Goal: Navigation & Orientation: Find specific page/section

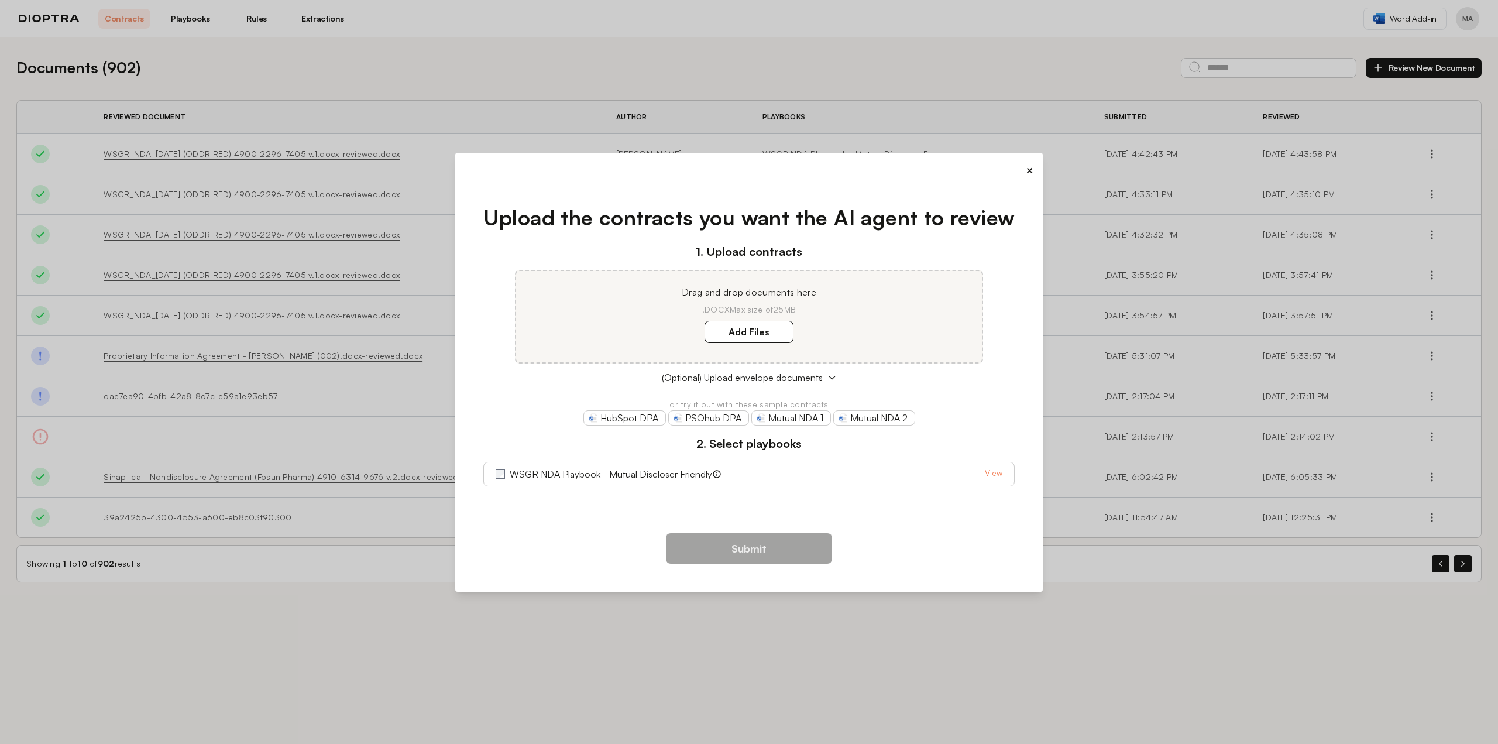
click at [986, 473] on link "View" at bounding box center [994, 474] width 18 height 14
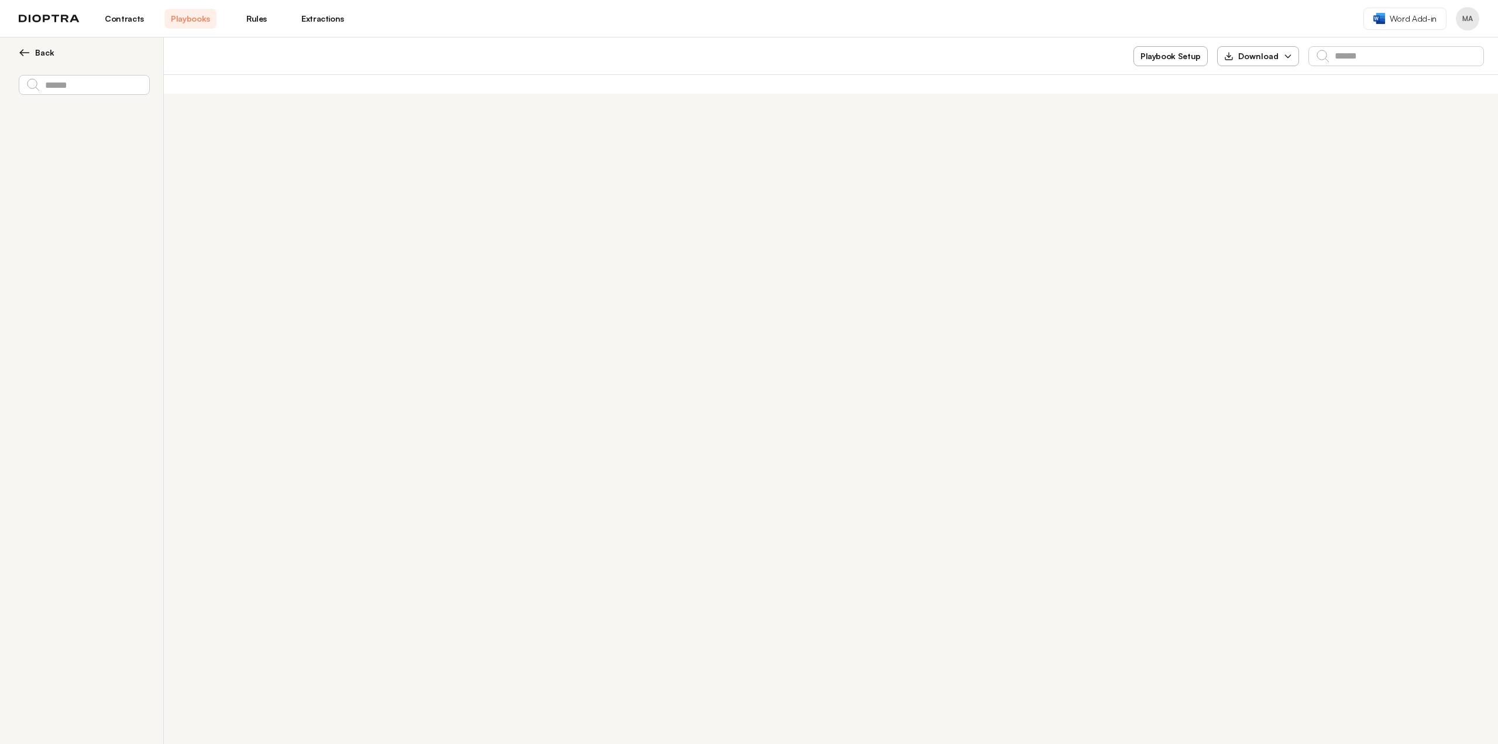
click at [130, 17] on link "Contracts" at bounding box center [124, 19] width 52 height 20
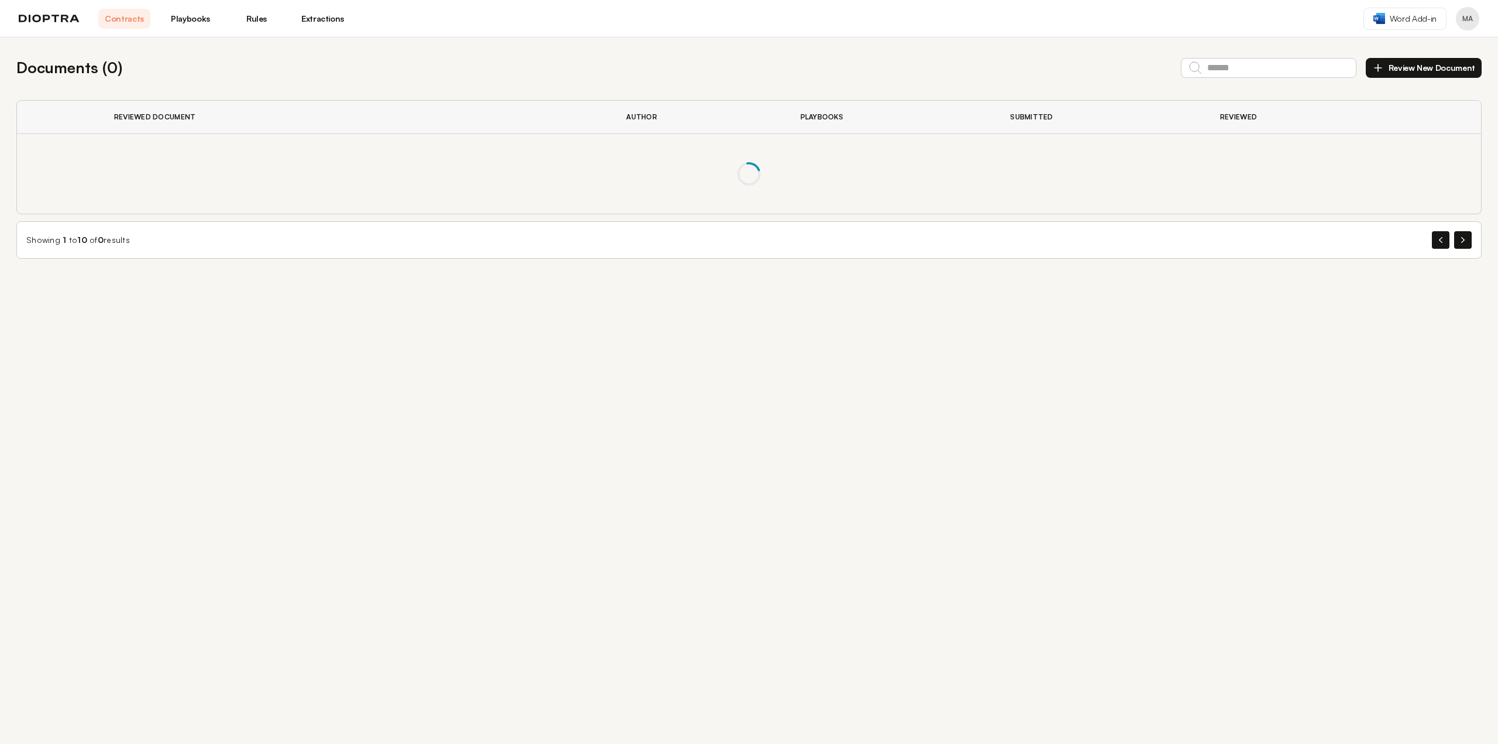
click at [201, 13] on link "Playbooks" at bounding box center [190, 19] width 52 height 20
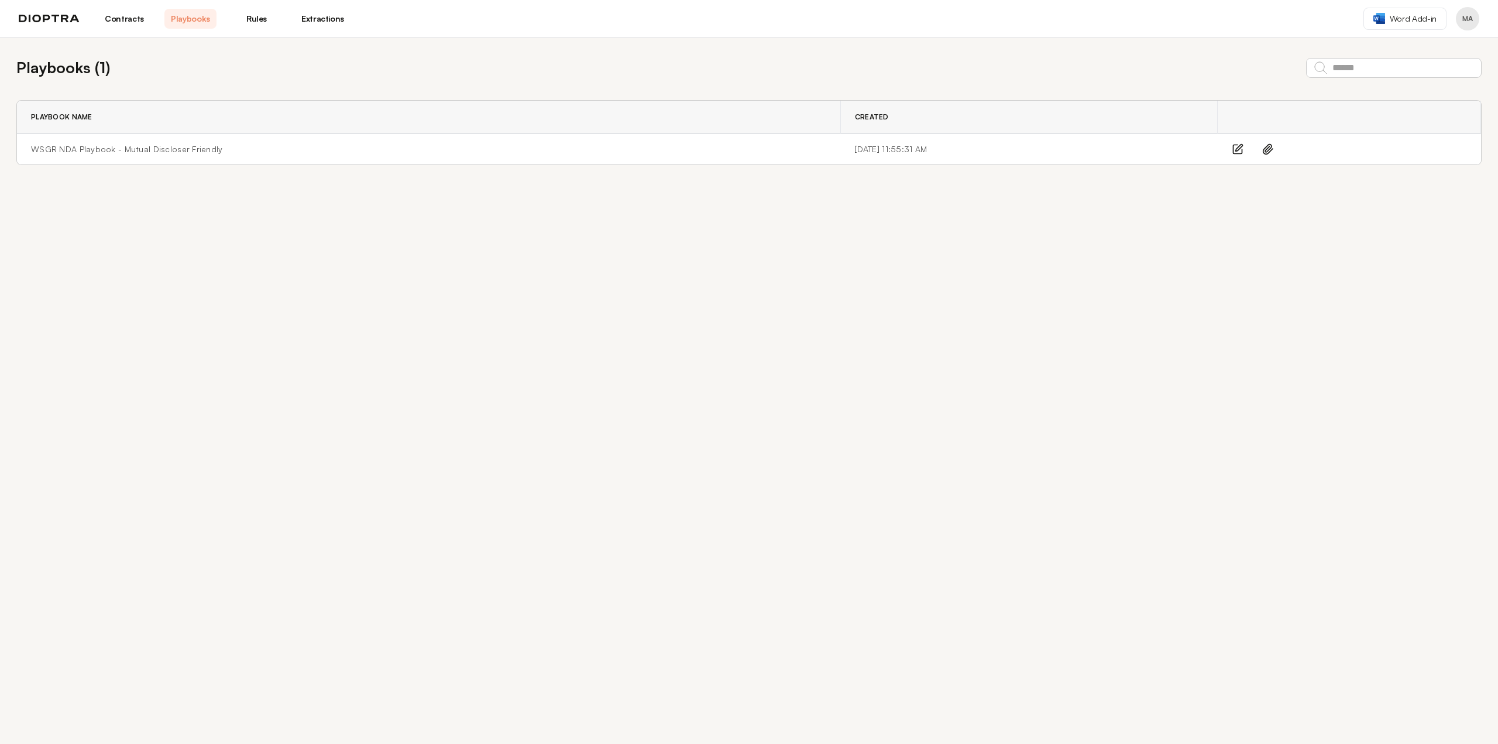
click at [123, 26] on link "Contracts" at bounding box center [124, 19] width 52 height 20
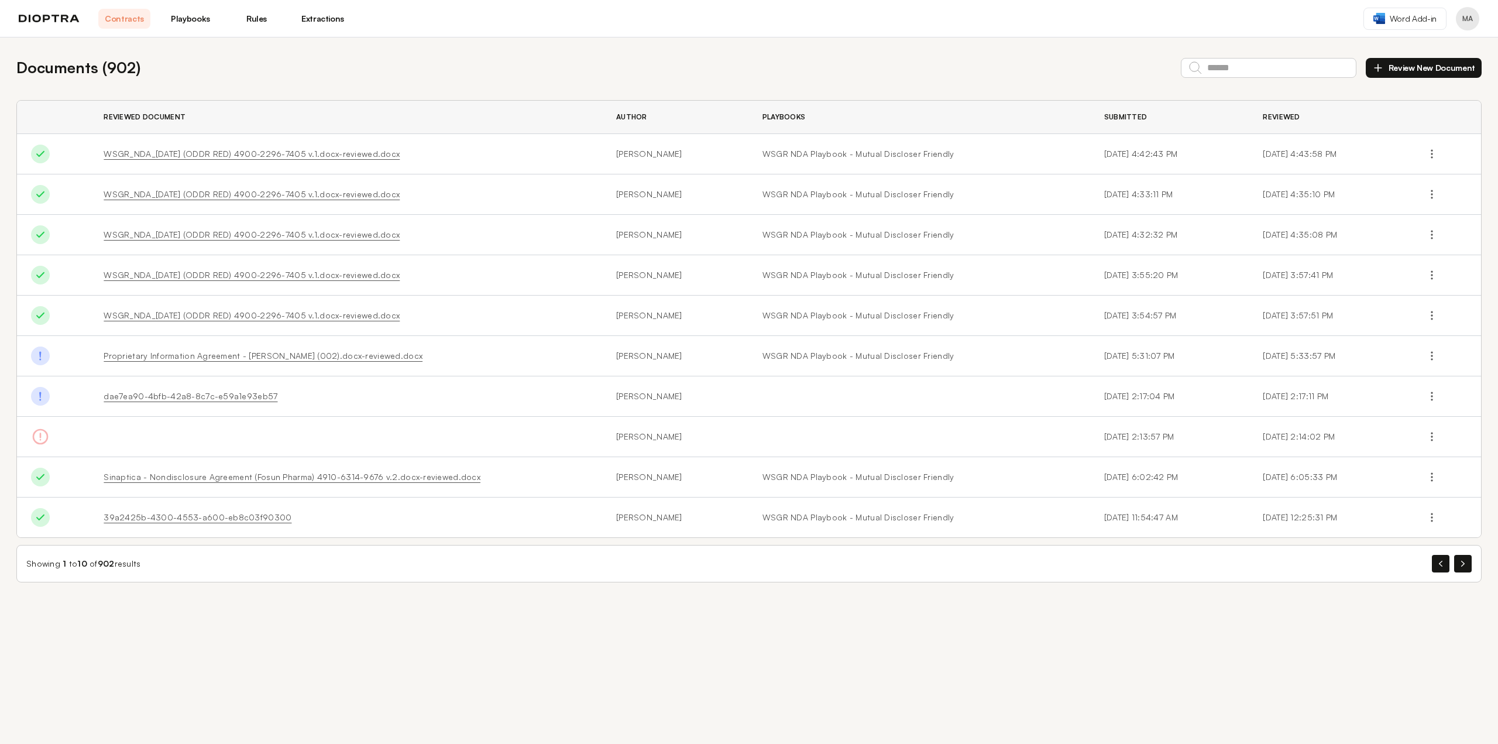
click at [66, 23] on div "Contracts Playbooks Rules Extractions" at bounding box center [184, 19] width 330 height 20
click at [57, 18] on img at bounding box center [49, 19] width 61 height 8
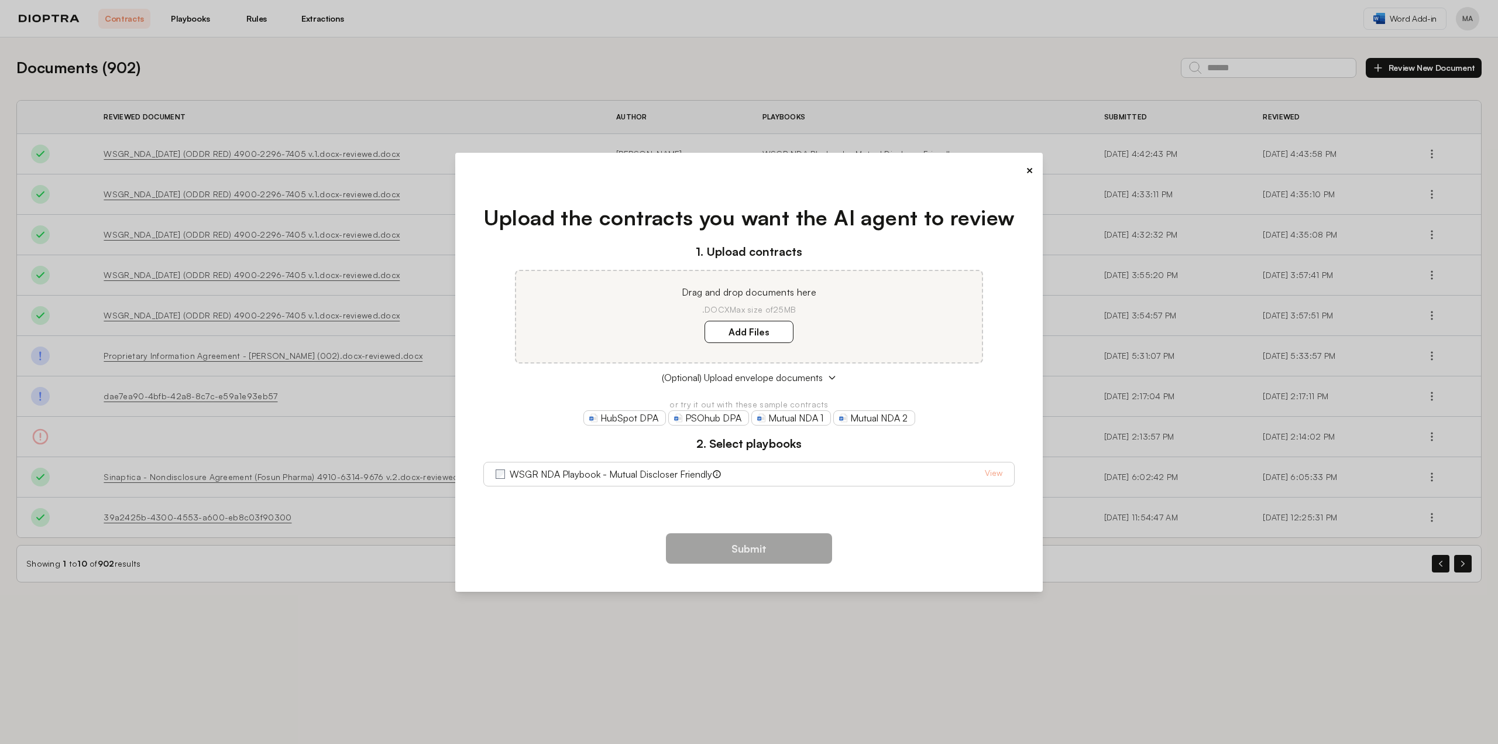
click at [1030, 167] on button "×" at bounding box center [1030, 170] width 8 height 16
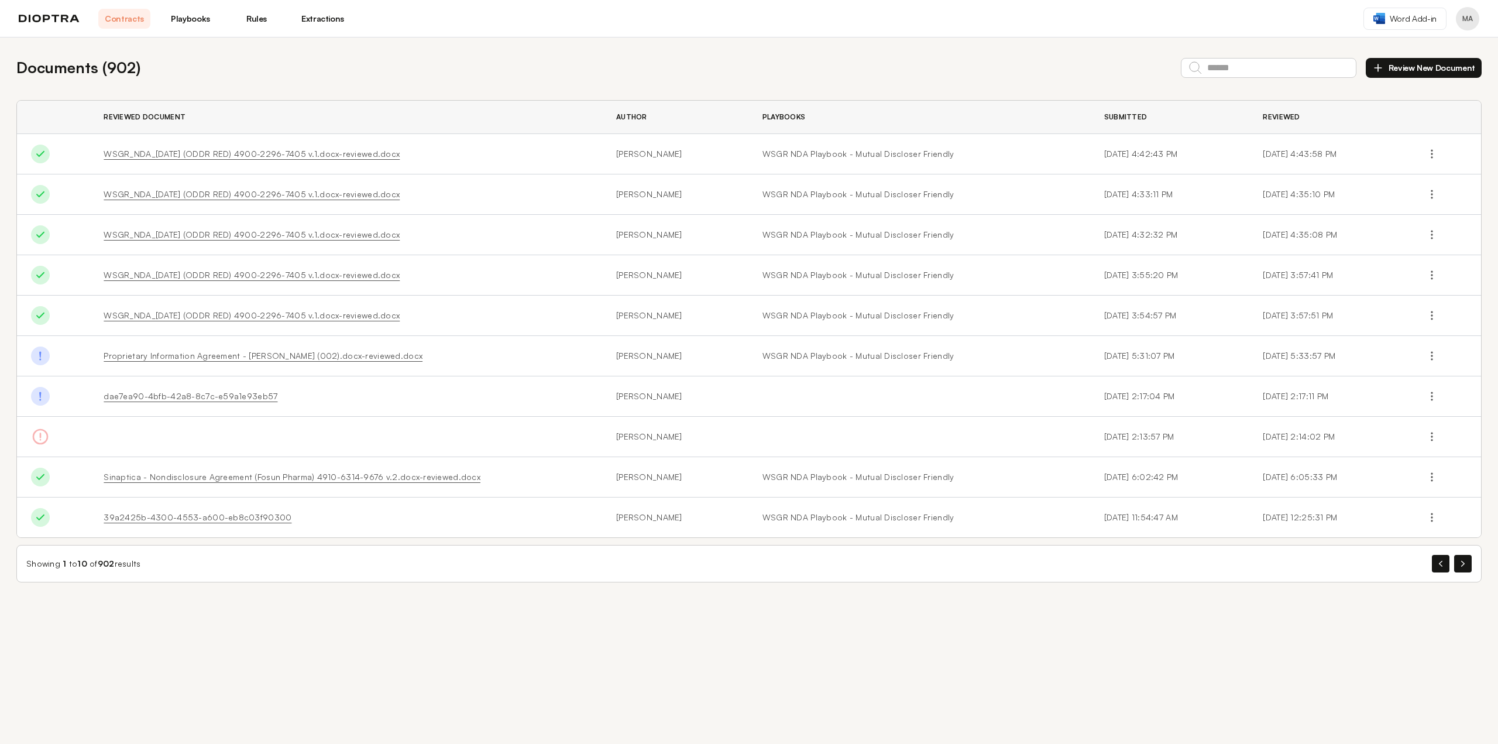
click at [269, 688] on div "Documents ( 902 ) Review New Document Reviewed Document Author Playbooks Submit…" at bounding box center [749, 390] width 1498 height 706
